Goal: Find contact information: Find contact information

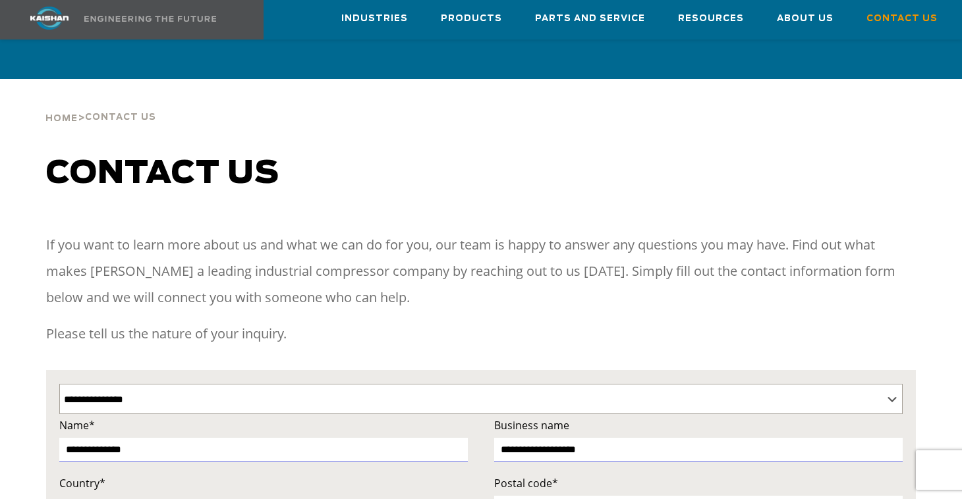
select select "**********"
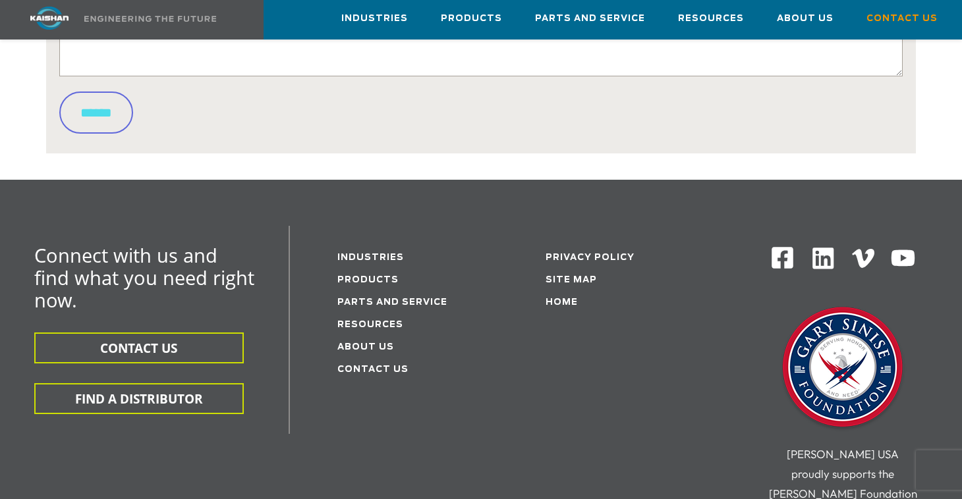
scroll to position [748, 0]
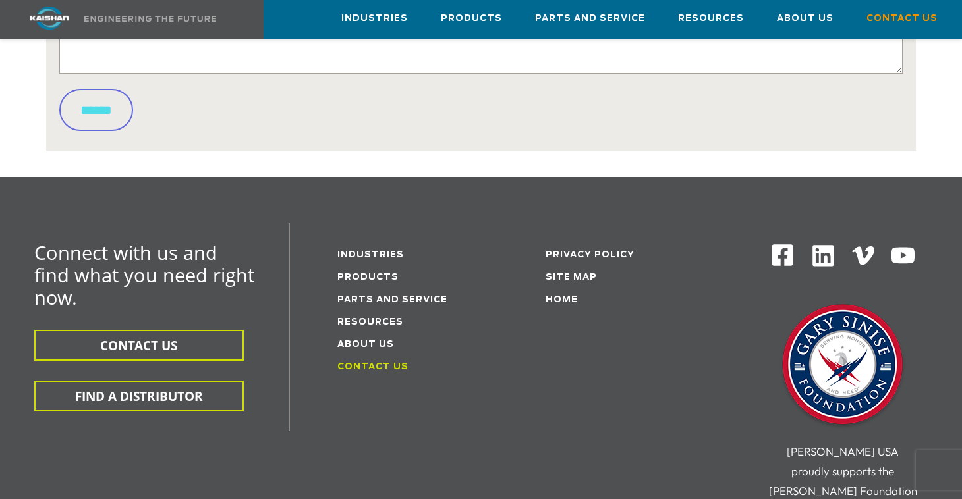
click at [395, 363] on link "Contact Us" at bounding box center [372, 367] width 71 height 9
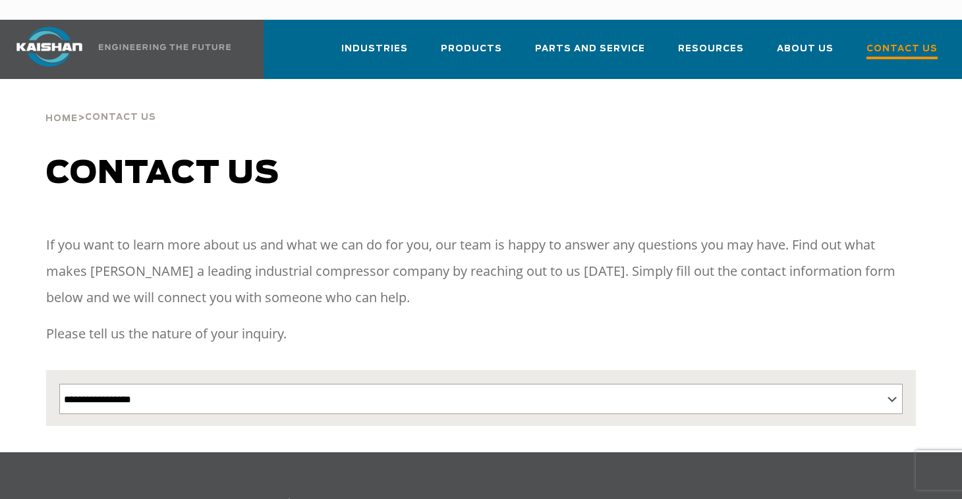
click at [922, 42] on span "Contact Us" at bounding box center [901, 51] width 71 height 18
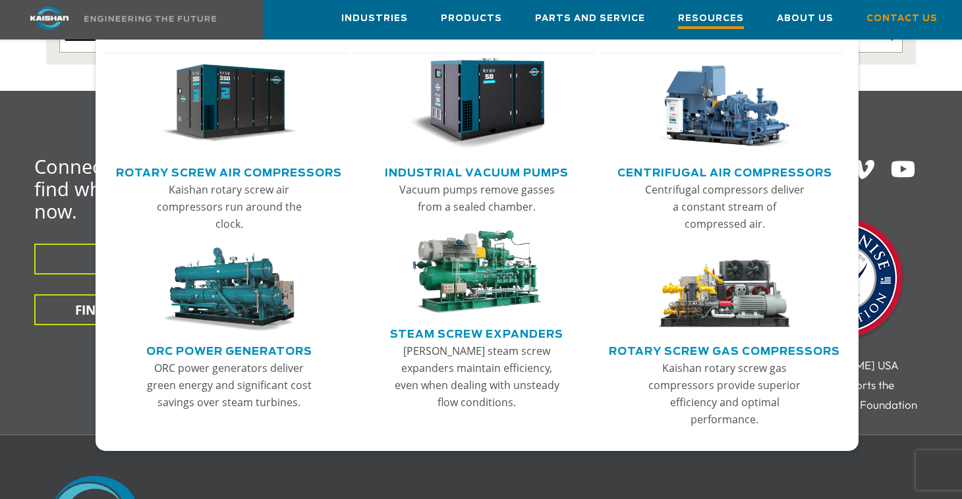
scroll to position [360, 0]
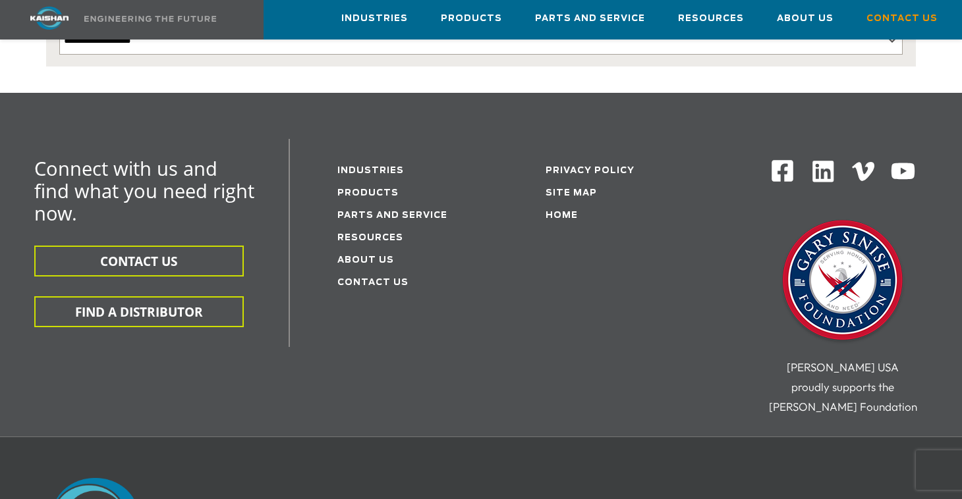
drag, startPoint x: 121, startPoint y: 237, endPoint x: 273, endPoint y: 253, distance: 153.0
click at [121, 246] on button "CONTACT US" at bounding box center [139, 261] width 210 height 31
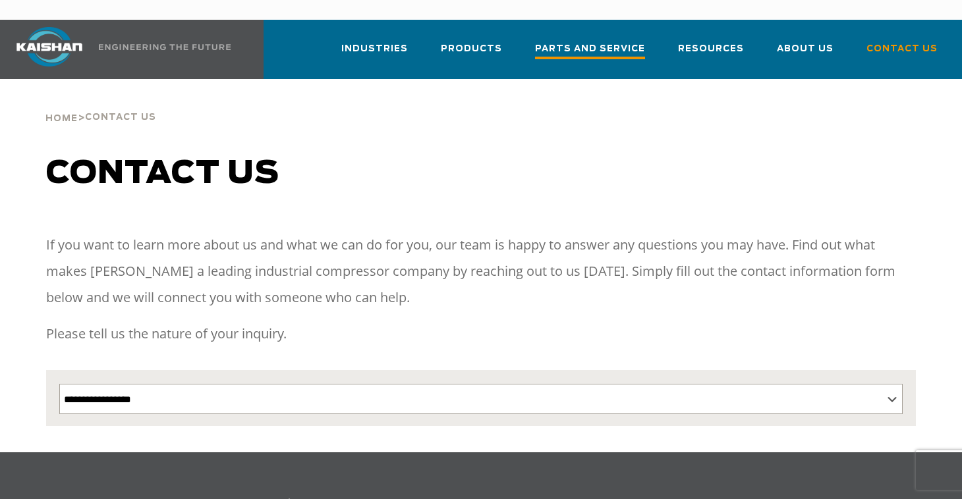
click at [611, 42] on span "Parts and Service" at bounding box center [590, 51] width 110 height 18
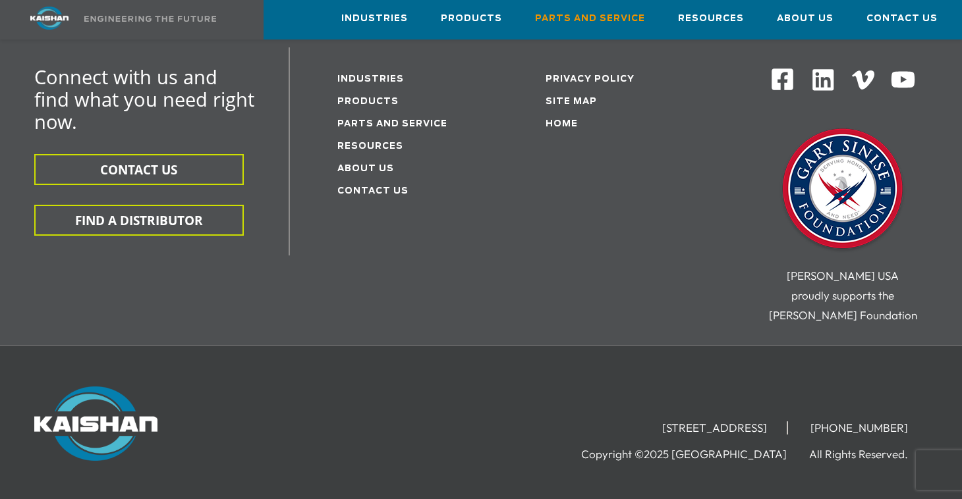
scroll to position [1825, 0]
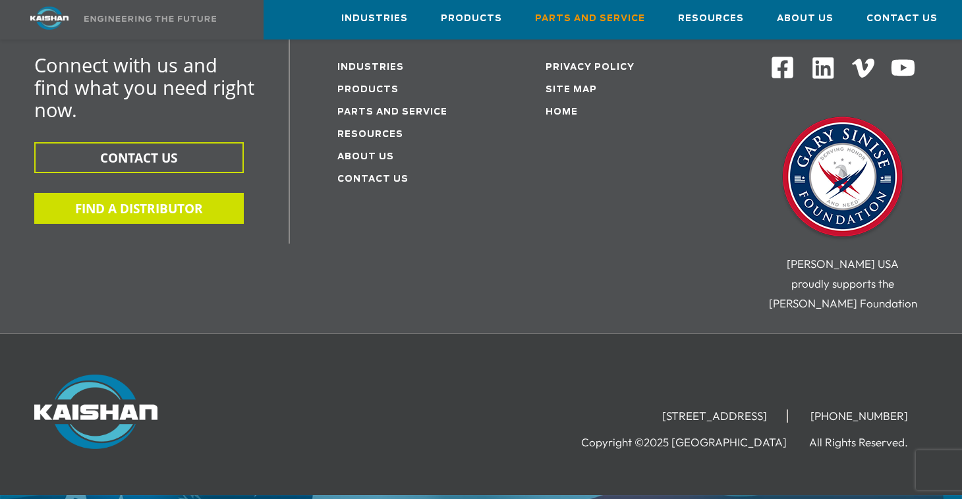
drag, startPoint x: 188, startPoint y: 158, endPoint x: 204, endPoint y: 161, distance: 16.2
click at [187, 193] on button "FIND A DISTRIBUTOR" at bounding box center [139, 208] width 210 height 31
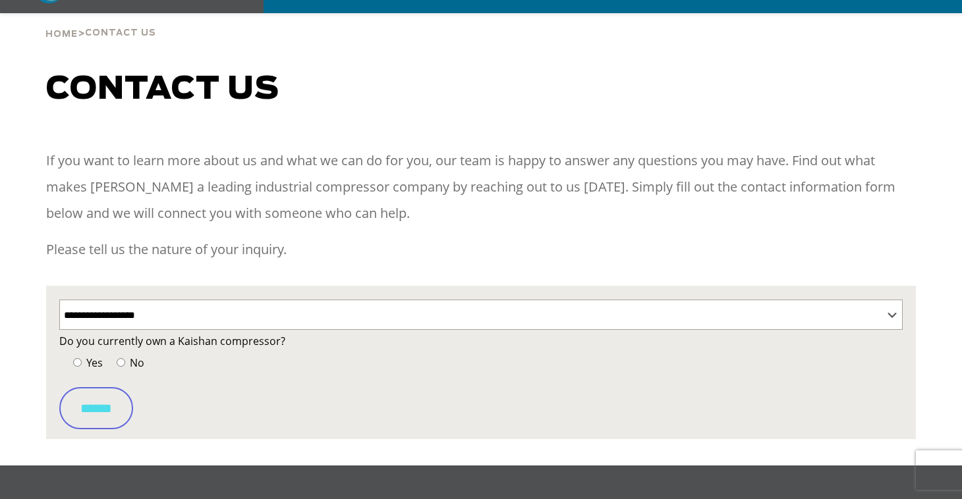
scroll to position [92, 0]
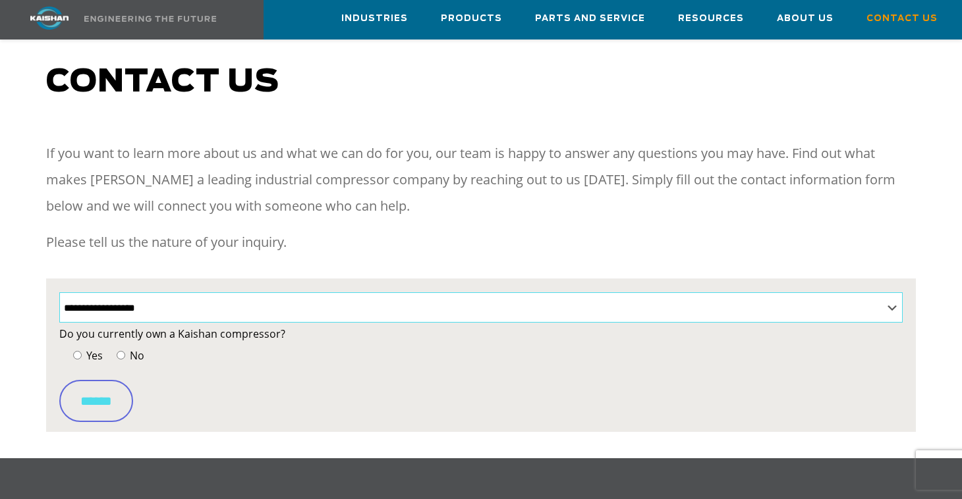
click at [407, 301] on select "**********" at bounding box center [480, 308] width 843 height 30
select select "**********"
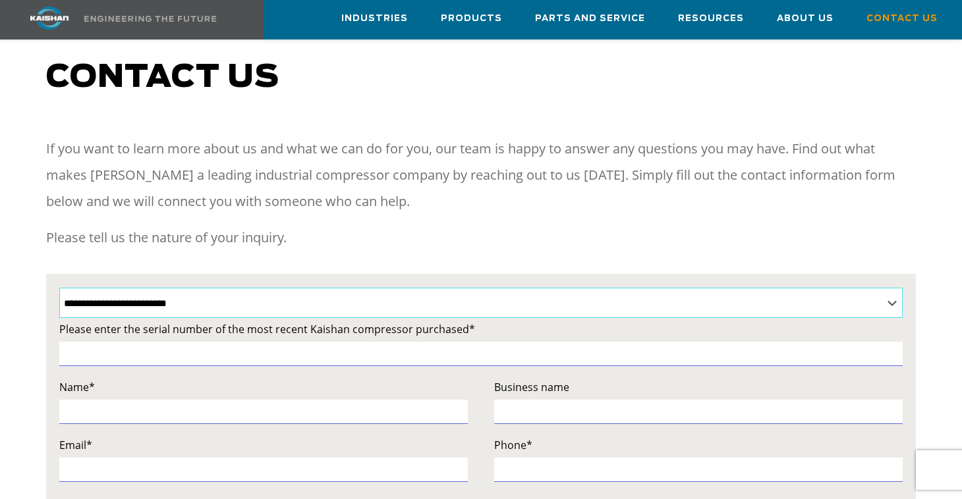
scroll to position [92, 0]
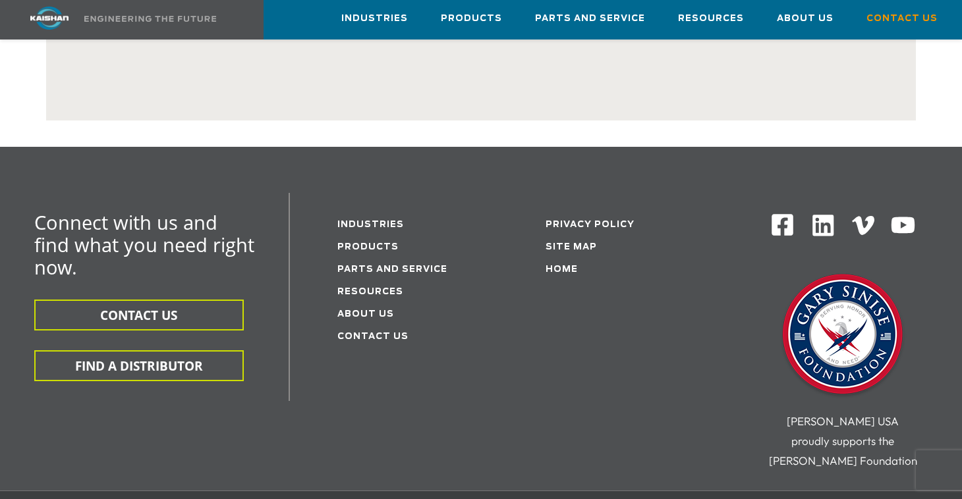
click at [389, 327] on li "Contact Us" at bounding box center [407, 336] width 140 height 22
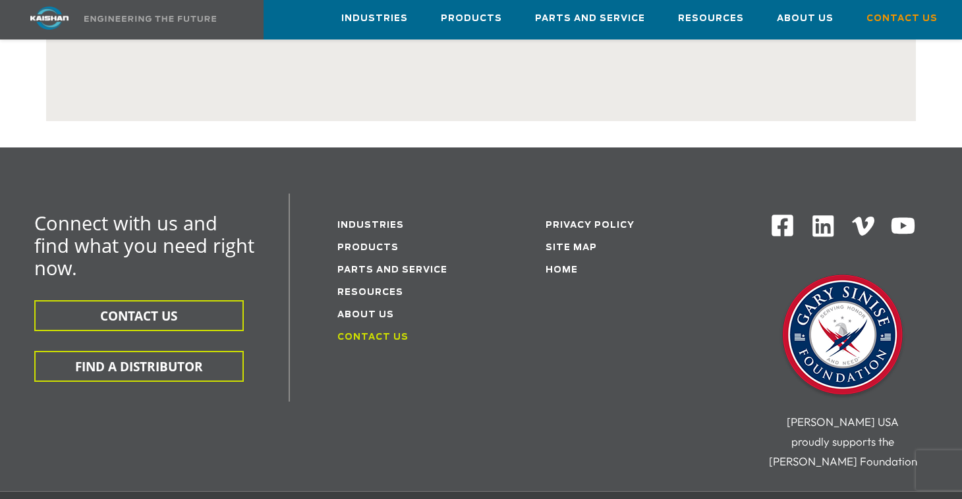
click at [391, 333] on link "Contact Us" at bounding box center [372, 337] width 71 height 9
